Goal: Task Accomplishment & Management: Use online tool/utility

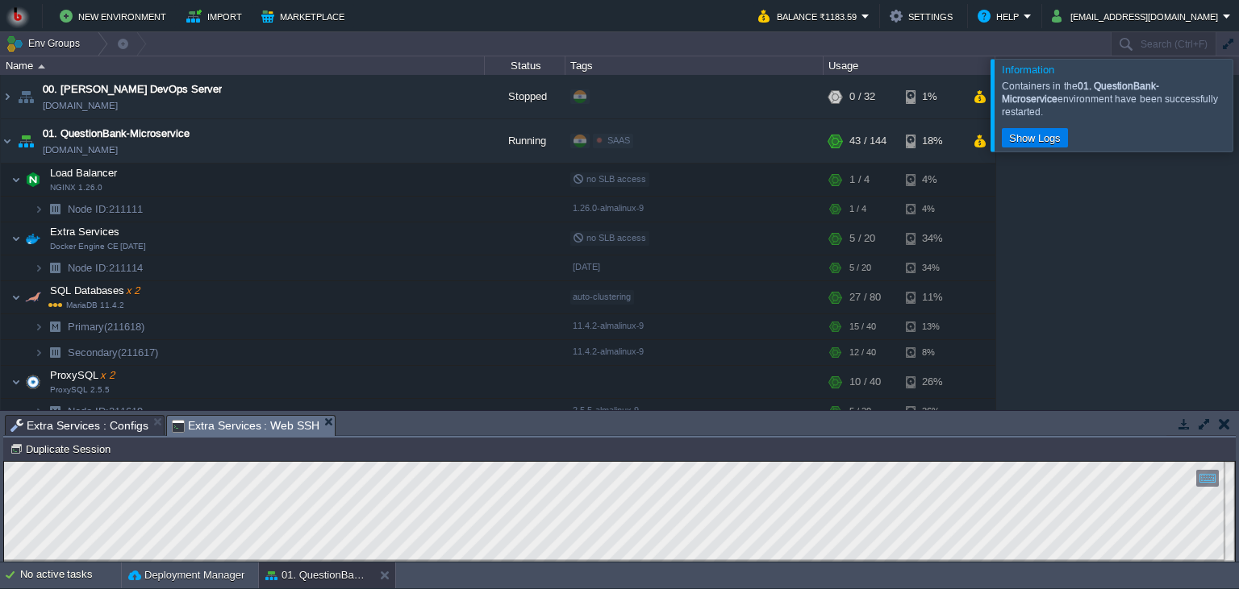
scroll to position [7, 0]
click at [258, 154] on td "01. QuestionBank-Microservice [DOMAIN_NAME]" at bounding box center [243, 141] width 484 height 44
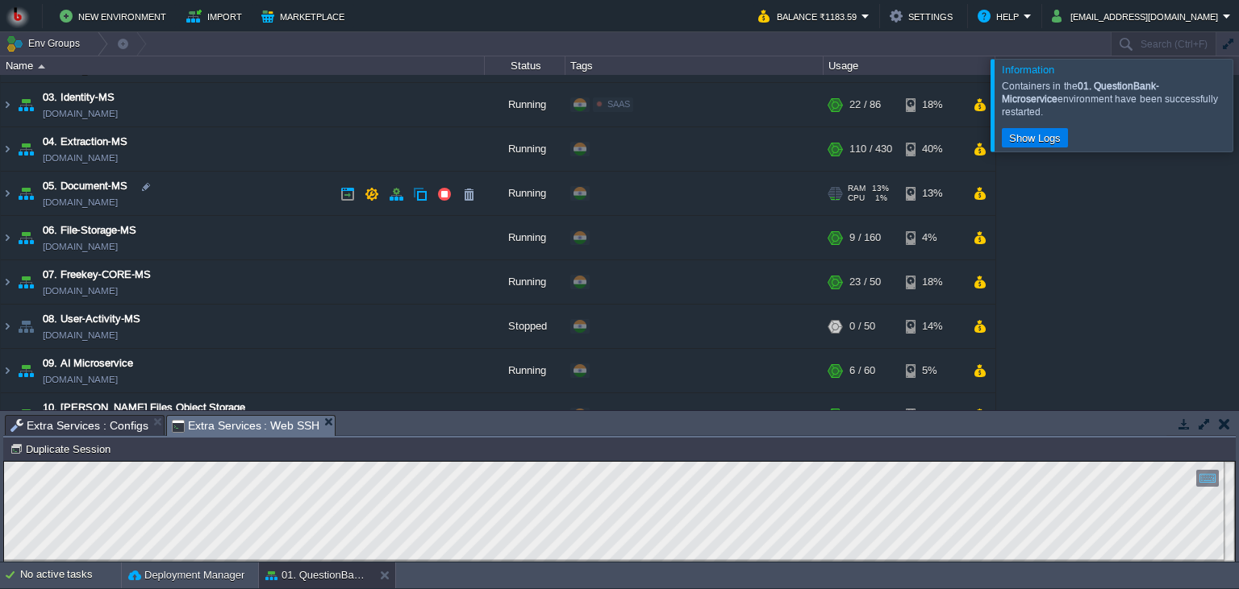
scroll to position [147, 0]
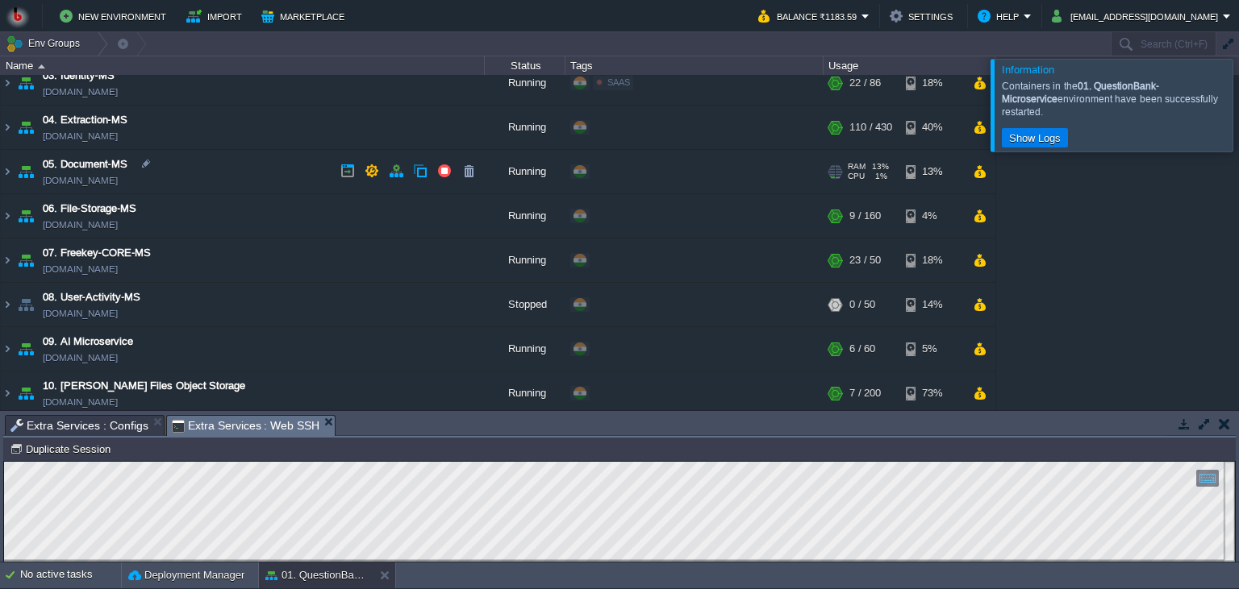
click at [256, 177] on td "05. Document-MS [DOMAIN_NAME]" at bounding box center [243, 172] width 484 height 44
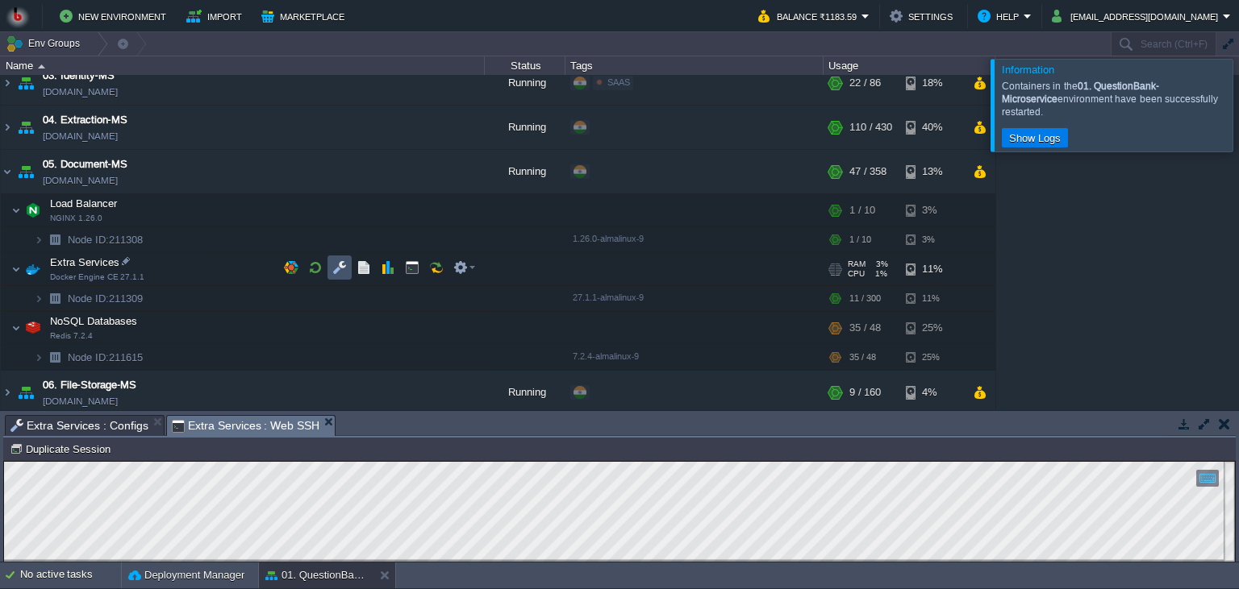
click at [344, 268] on button "button" at bounding box center [339, 267] width 15 height 15
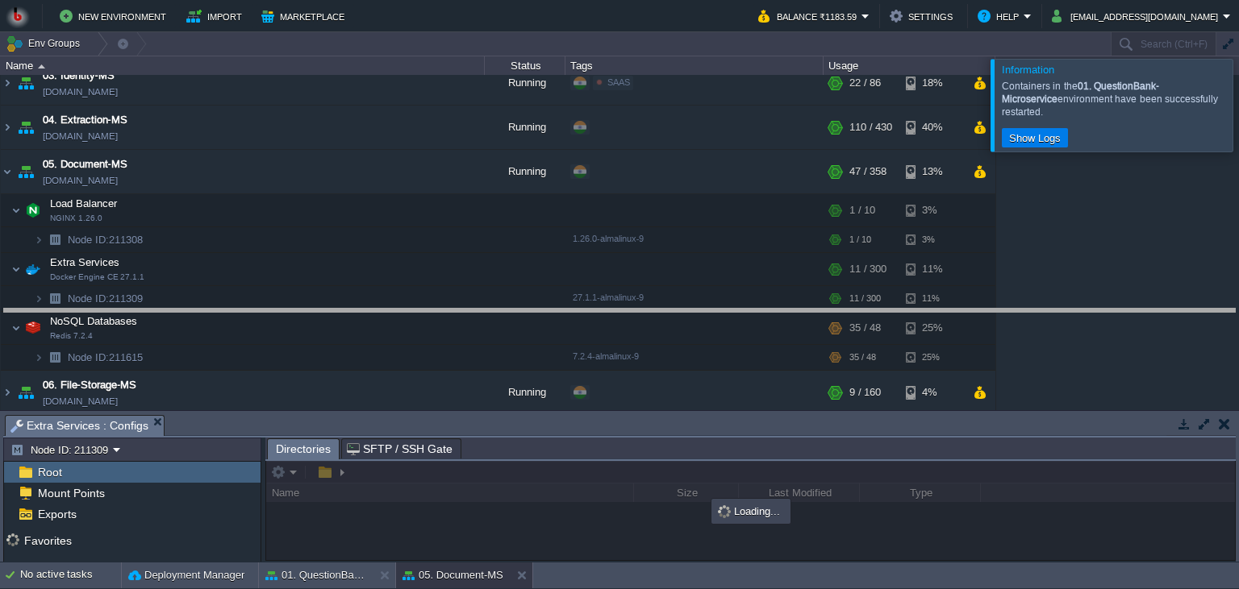
drag, startPoint x: 493, startPoint y: 421, endPoint x: 489, endPoint y: 269, distance: 151.7
click at [489, 269] on body "New Environment Import Marketplace Bonus ₹0.00 Upgrade Account Balance ₹1183.59…" at bounding box center [619, 294] width 1239 height 589
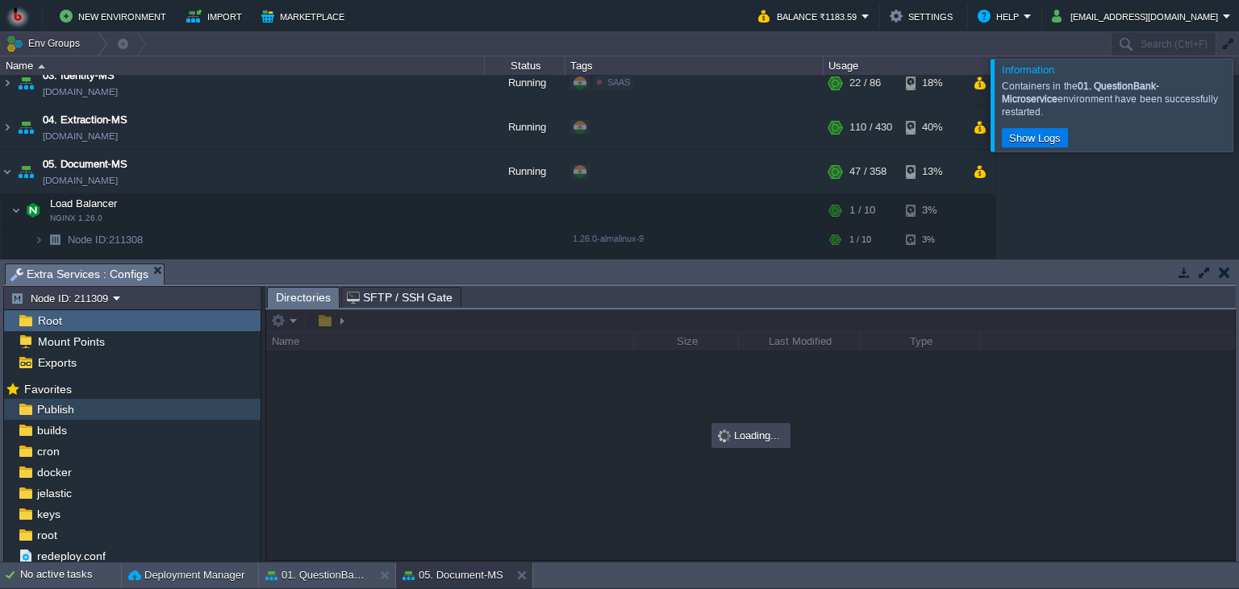
click at [147, 411] on div "Publish" at bounding box center [132, 409] width 256 height 21
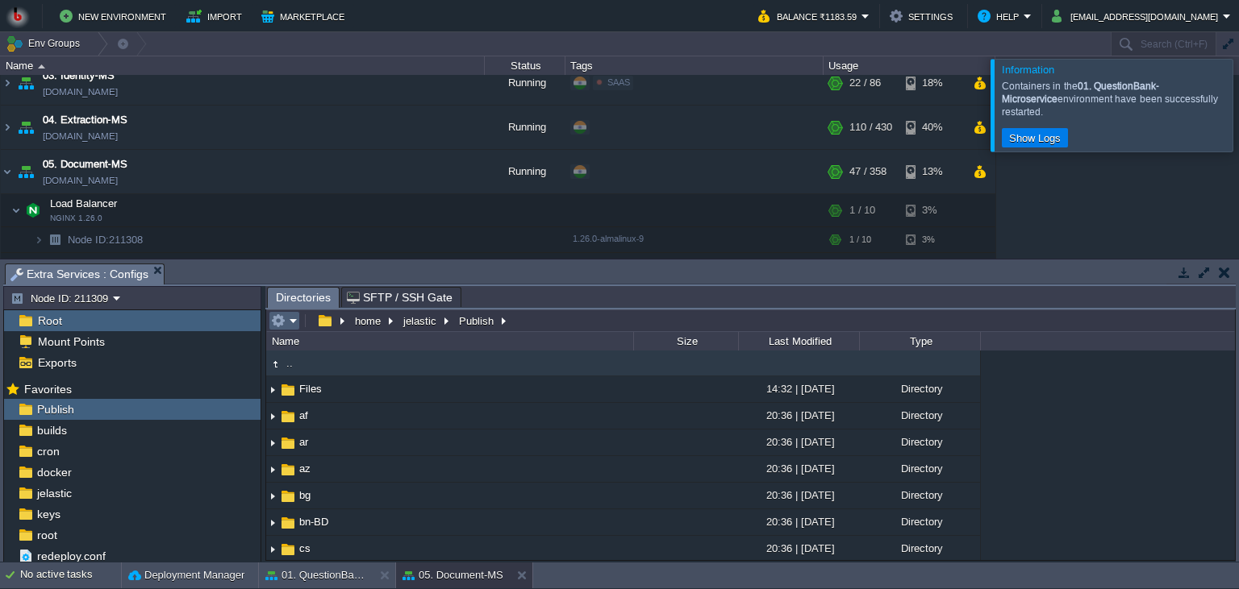
click at [275, 323] on button "button" at bounding box center [278, 321] width 15 height 15
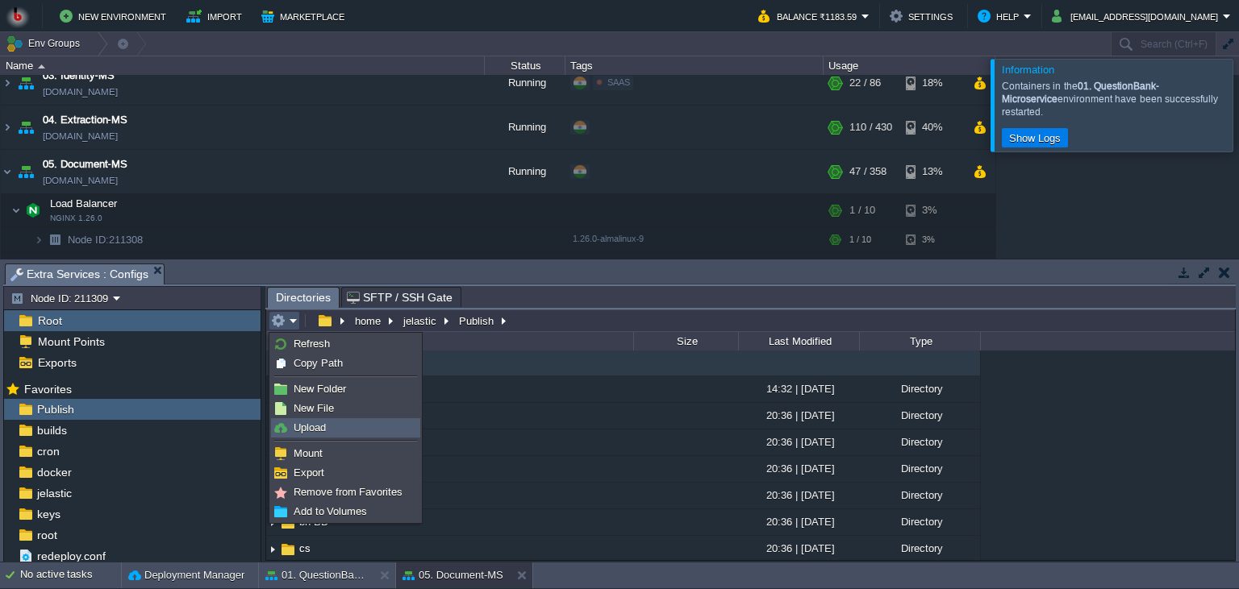
click at [298, 426] on span "Upload" at bounding box center [310, 428] width 32 height 12
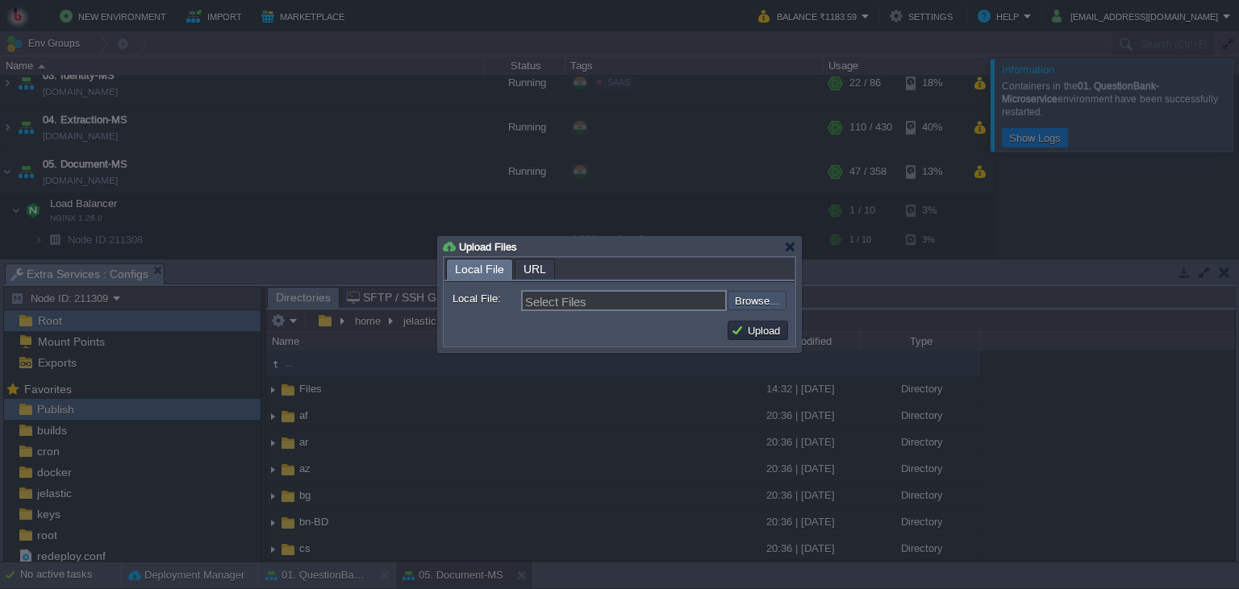
click at [737, 295] on input "file" at bounding box center [684, 300] width 204 height 19
type input "C:\fakepath\PdfGenerateMicroservice.dll"
type input "PdfGenerateMicroservice.dll"
click at [747, 330] on button "Upload" at bounding box center [758, 330] width 54 height 15
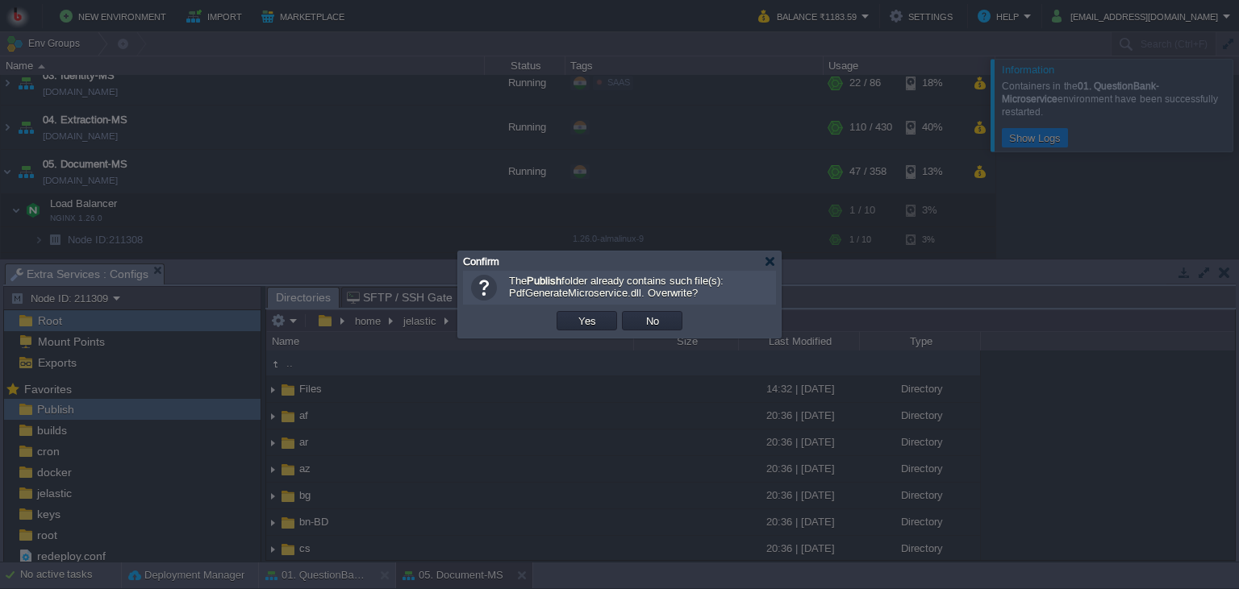
click at [618, 325] on td "Yes" at bounding box center [586, 321] width 65 height 24
click at [606, 327] on td "Yes" at bounding box center [586, 320] width 60 height 19
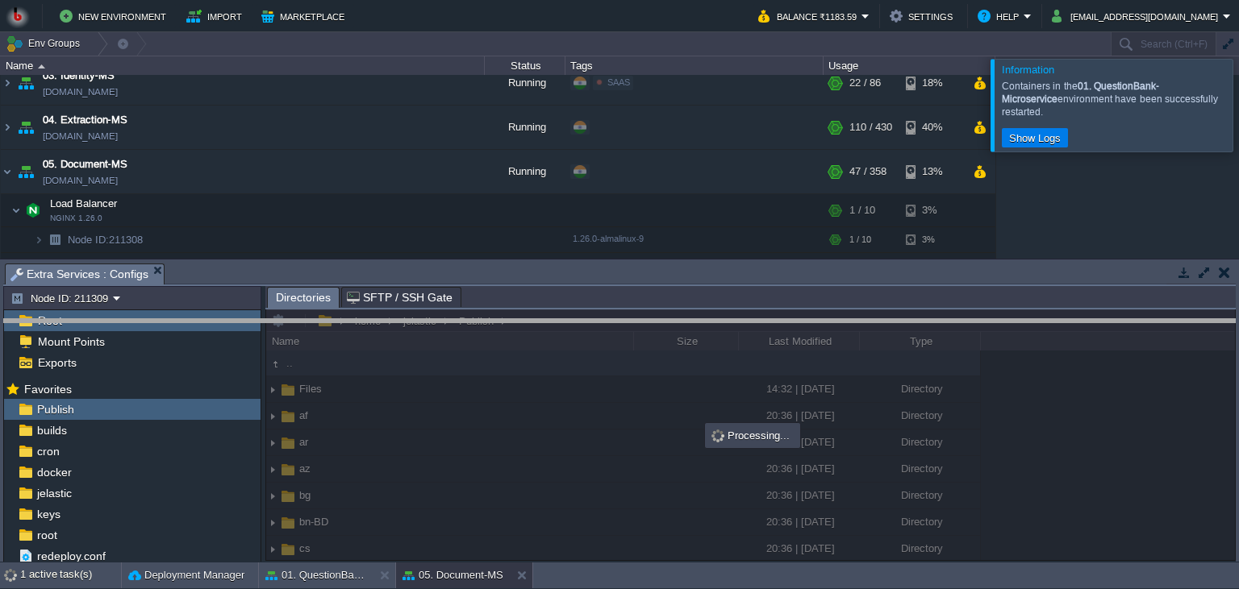
drag, startPoint x: 631, startPoint y: 285, endPoint x: 631, endPoint y: 346, distance: 60.5
click at [631, 346] on body "New Environment Import Marketplace Bonus ₹0.00 Upgrade Account Balance ₹1183.59…" at bounding box center [619, 294] width 1239 height 589
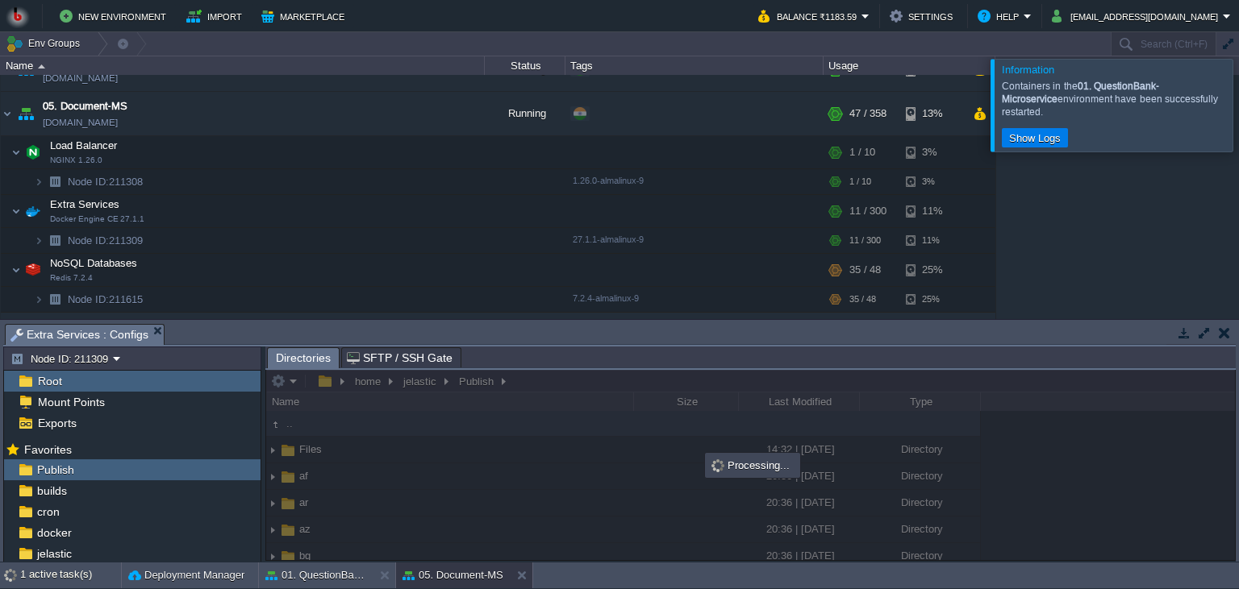
scroll to position [221, 0]
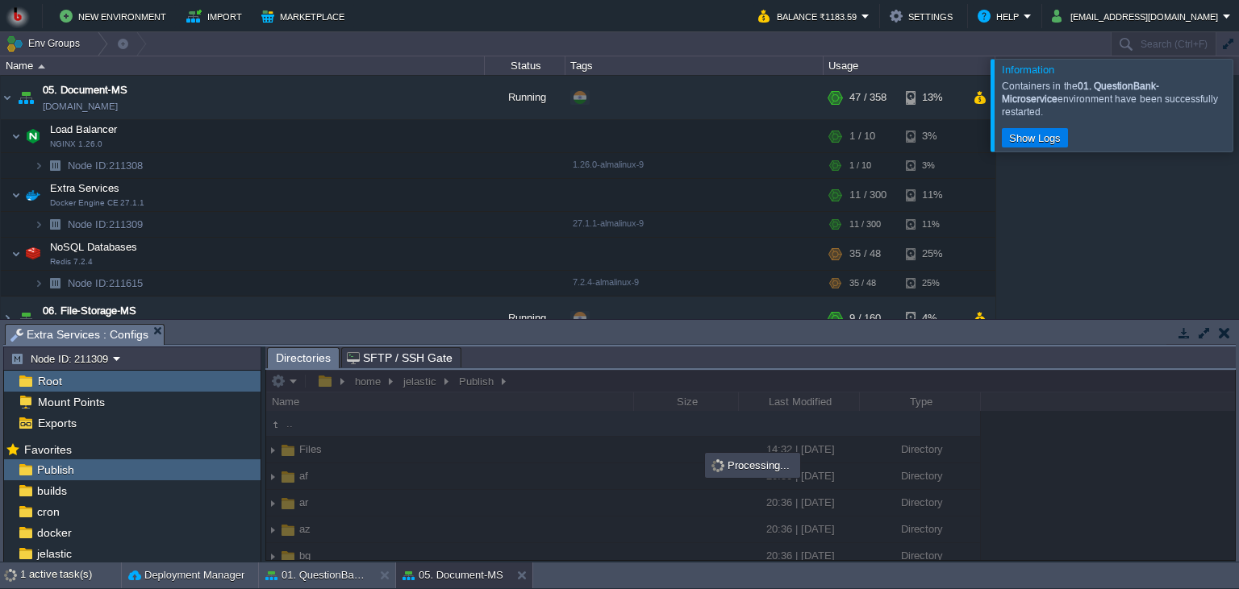
click at [1018, 241] on div "00. [PERSON_NAME] DevOps Server [DOMAIN_NAME] Stopped + Add to Env Group RAM 0%…" at bounding box center [619, 197] width 1239 height 244
click at [1238, 116] on div at bounding box center [1258, 105] width 0 height 92
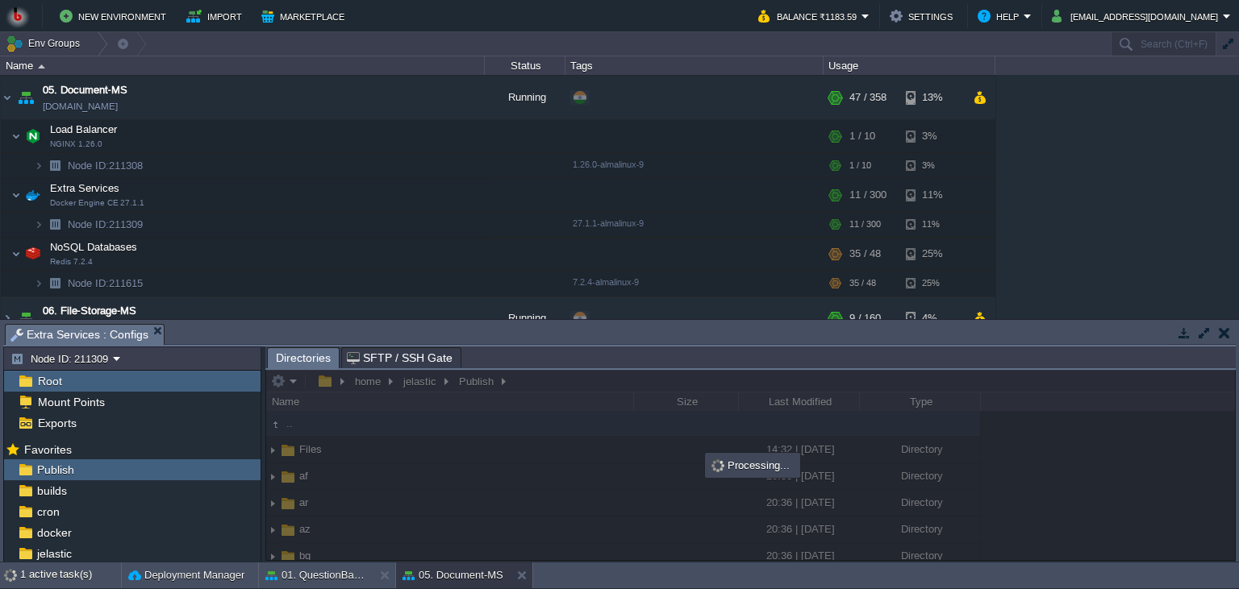
click at [1035, 201] on div "00. [PERSON_NAME] DevOps Server [DOMAIN_NAME] Stopped + Add to Env Group RAM 0%…" at bounding box center [619, 197] width 1239 height 244
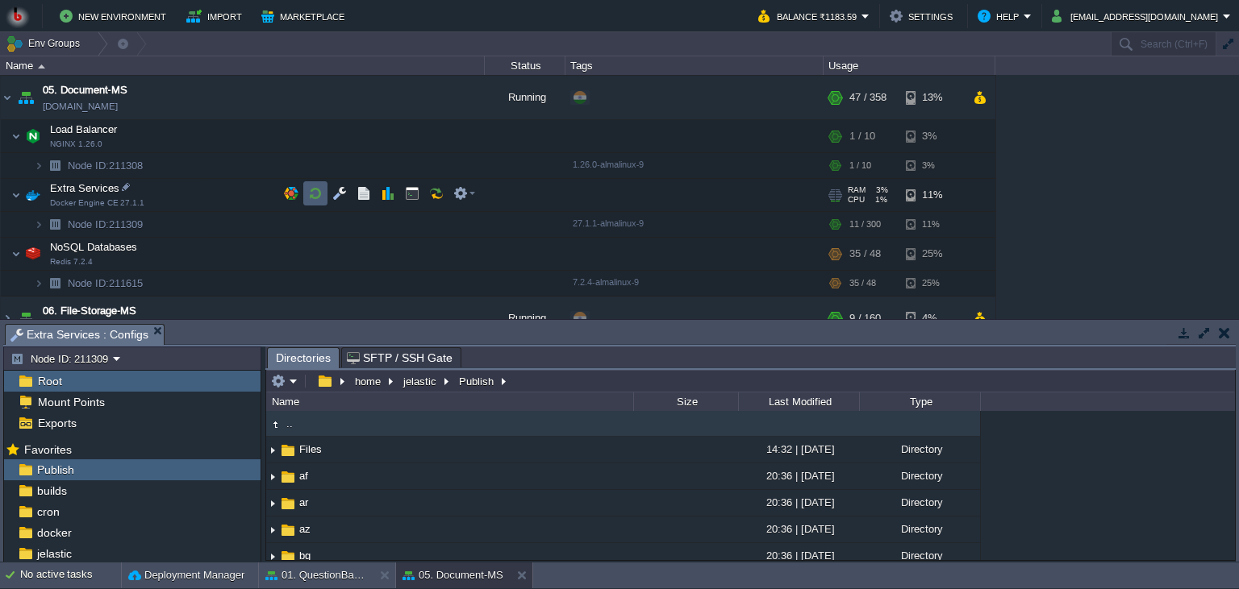
click at [306, 198] on td at bounding box center [315, 193] width 24 height 24
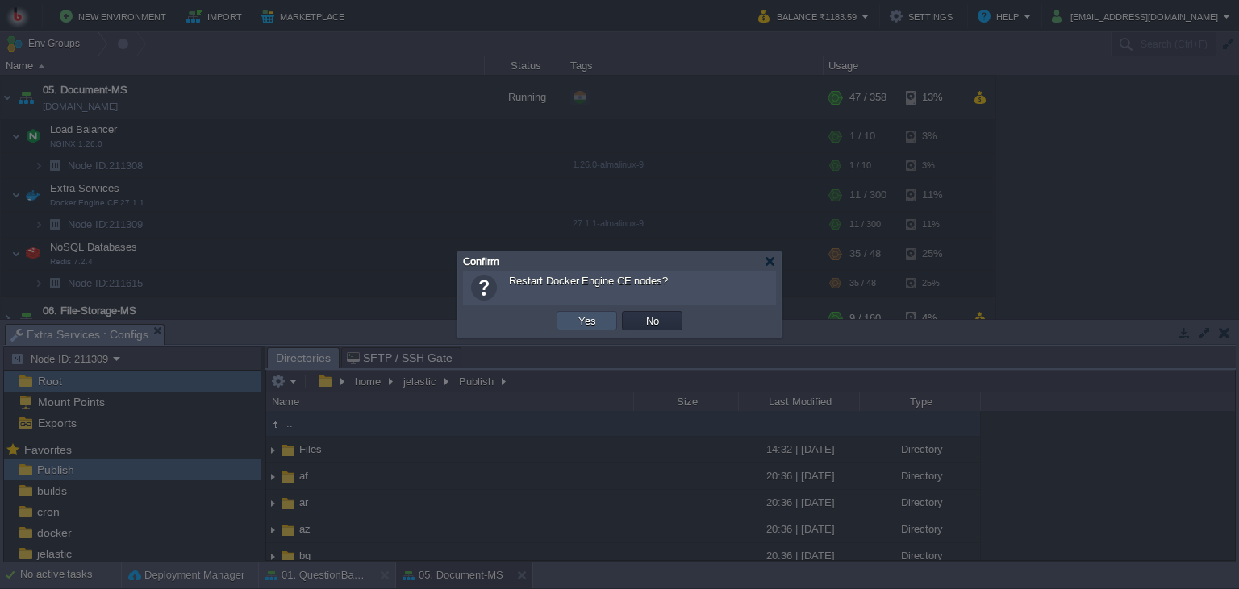
click at [598, 324] on button "Yes" at bounding box center [586, 321] width 27 height 15
